Goal: Information Seeking & Learning: Learn about a topic

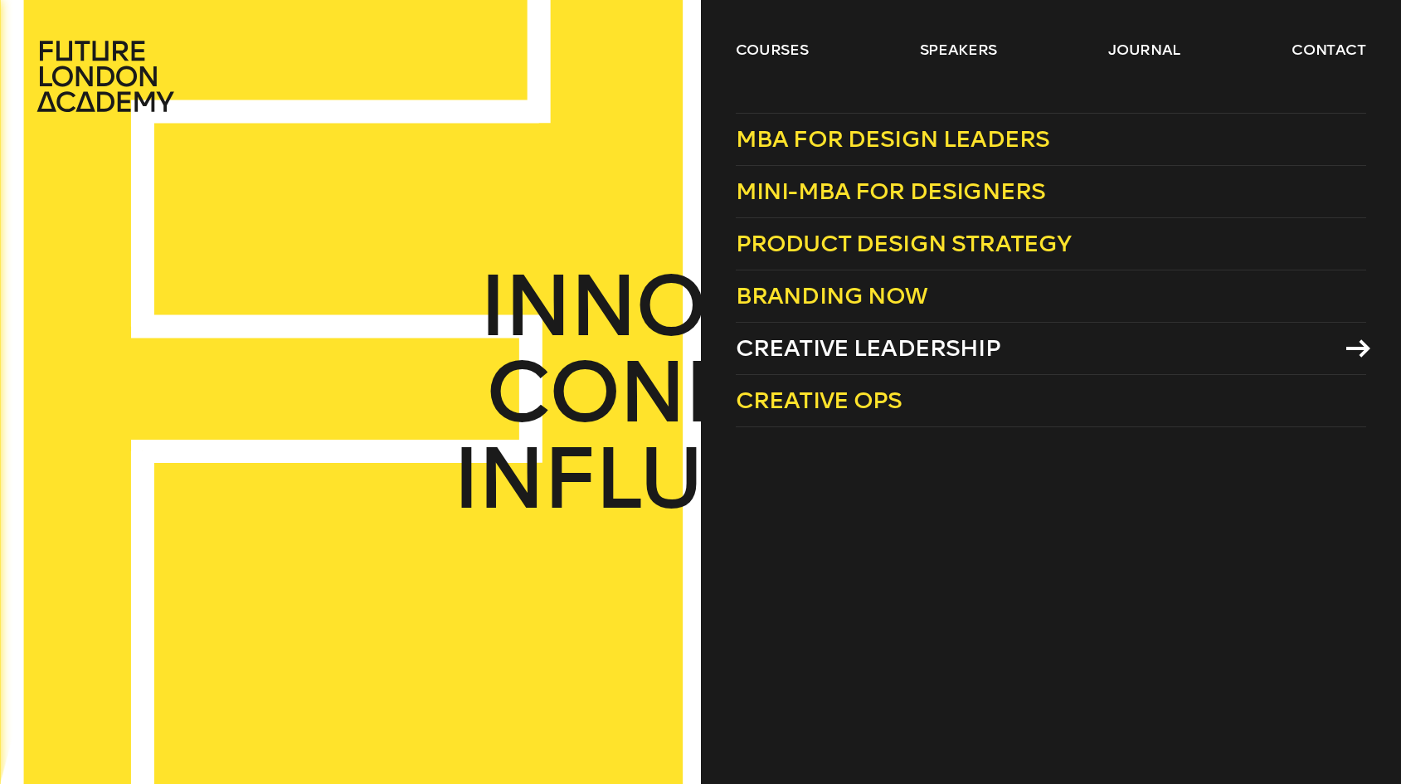
click at [836, 348] on span "Creative Leadership" at bounding box center [868, 347] width 265 height 27
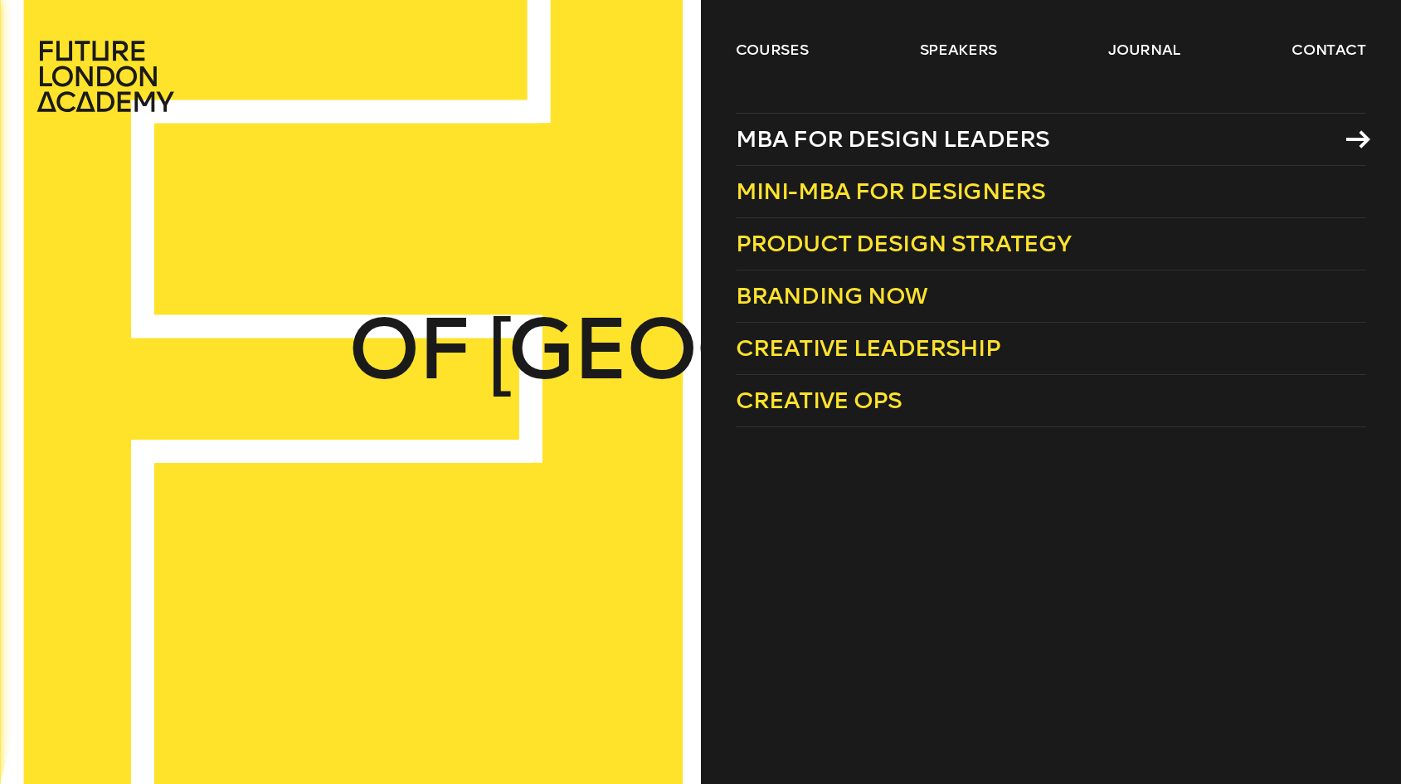
click at [793, 143] on span "MBA for Design Leaders" at bounding box center [893, 138] width 314 height 27
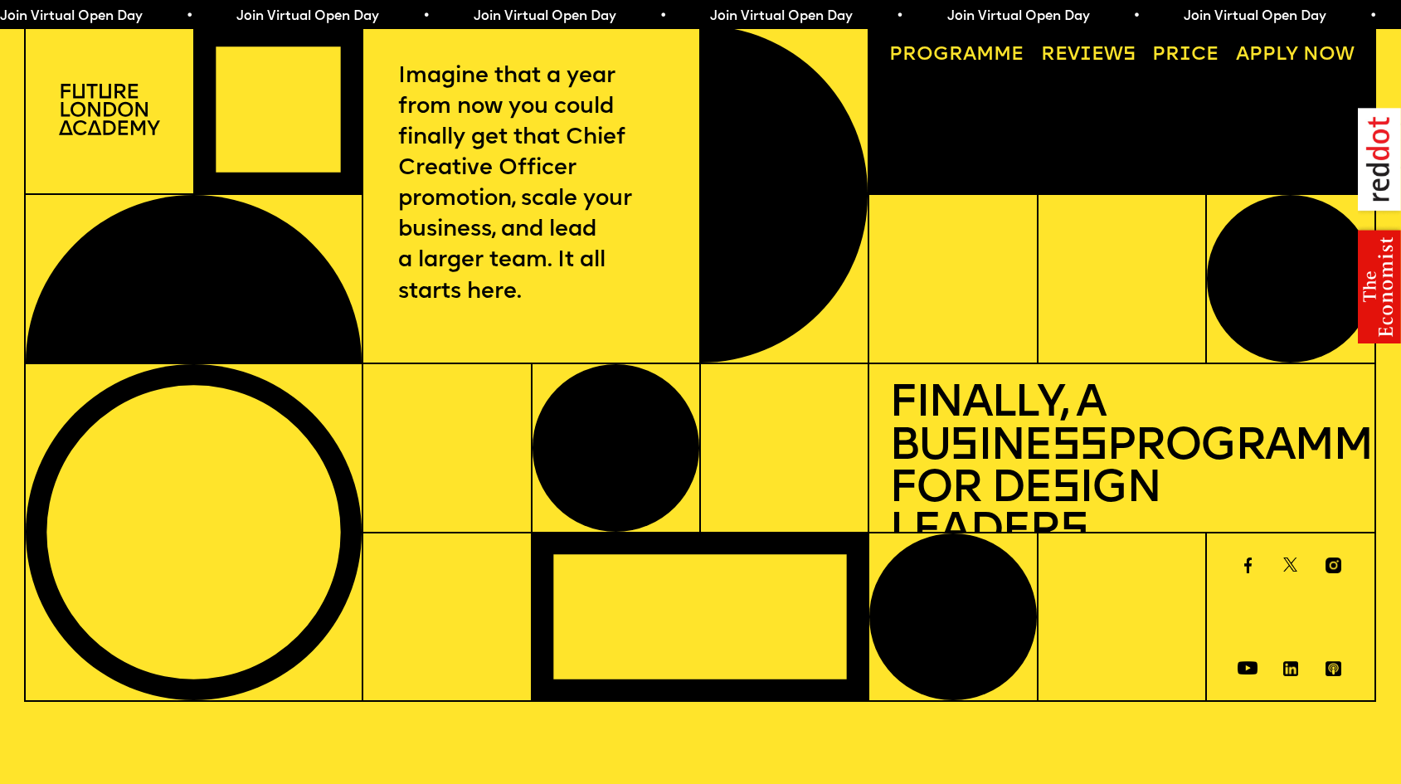
click at [1194, 47] on link "Price" at bounding box center [1185, 55] width 85 height 39
click at [976, 52] on link "Progr a mme" at bounding box center [955, 55] width 153 height 39
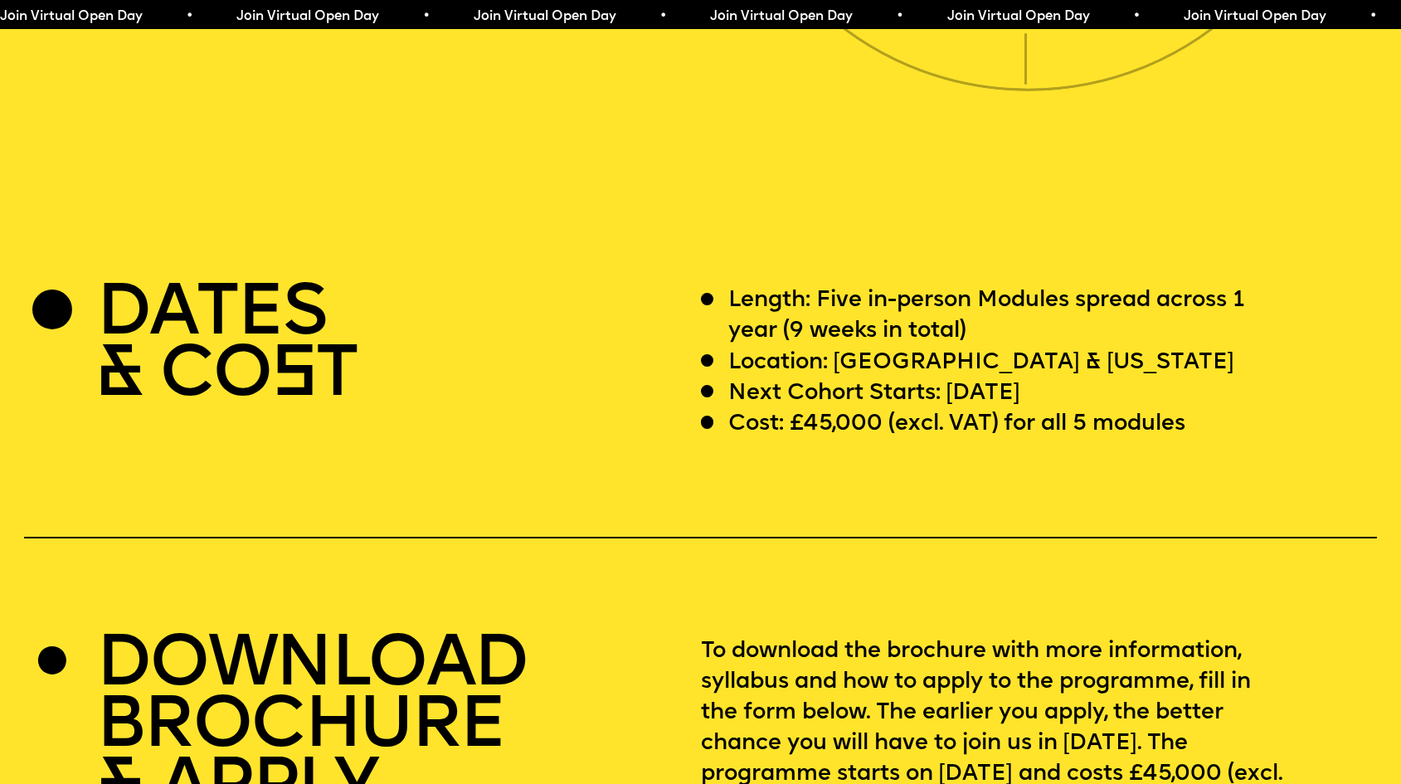
scroll to position [5730, 0]
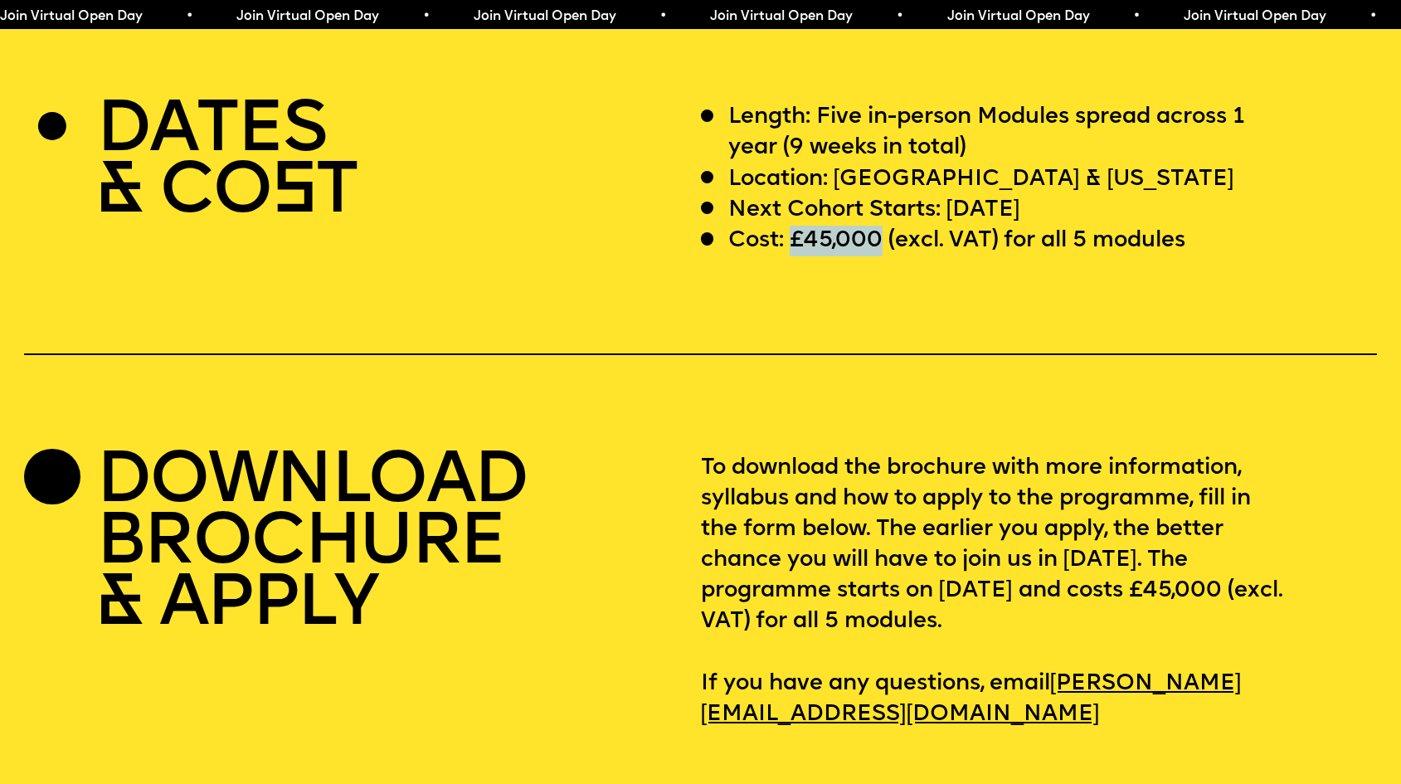
drag, startPoint x: 791, startPoint y: 211, endPoint x: 880, endPoint y: 216, distance: 88.9
click at [880, 226] on p "Cost: £45,000 (excl. VAT) for all 5 modules" at bounding box center [956, 241] width 457 height 31
copy p "£45,000"
